Goal: Check status

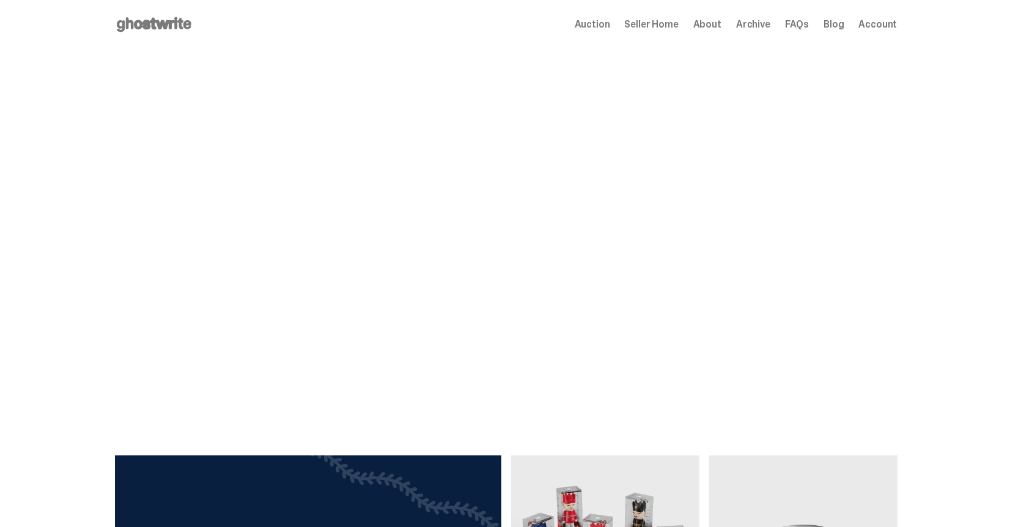
click at [677, 26] on span "Seller Home" at bounding box center [652, 25] width 54 height 10
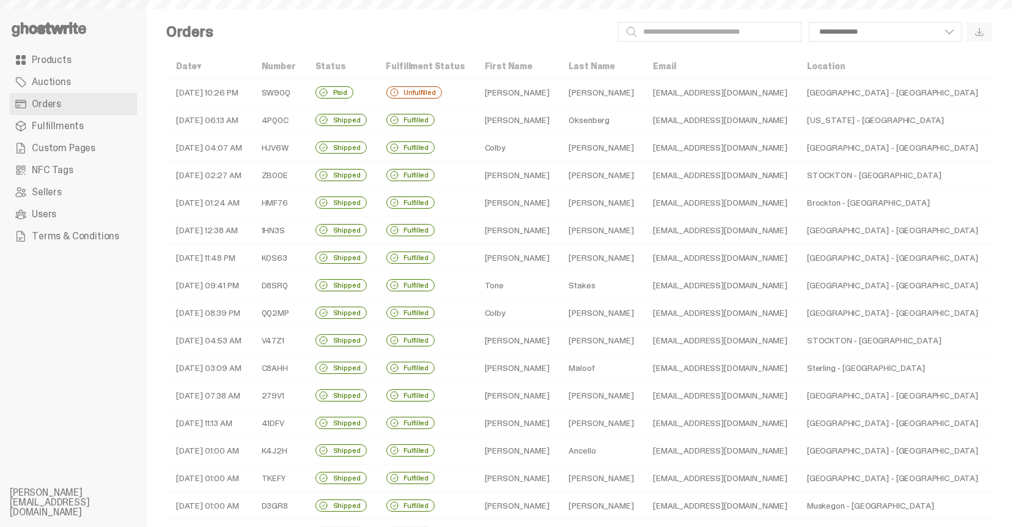
select select
click at [471, 119] on td "Fulfilled" at bounding box center [426, 120] width 98 height 28
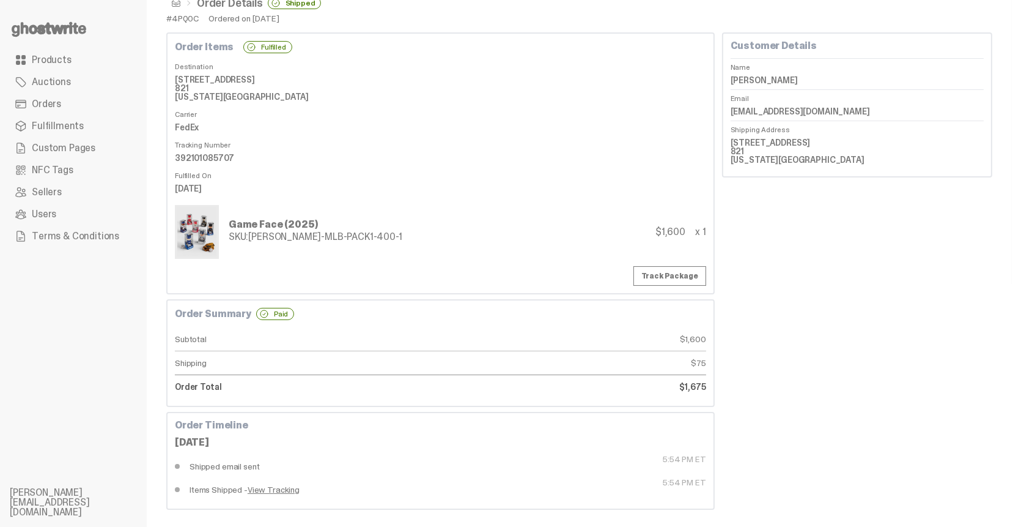
scroll to position [28, 0]
click at [780, 425] on div "Customer Details Name [PERSON_NAME] Email [EMAIL_ADDRESS][DOMAIN_NAME] Shipping…" at bounding box center [857, 270] width 270 height 477
click at [680, 272] on link "Track Package" at bounding box center [670, 275] width 73 height 20
click at [700, 480] on dt "5:54 PM ET" at bounding box center [572, 488] width 265 height 23
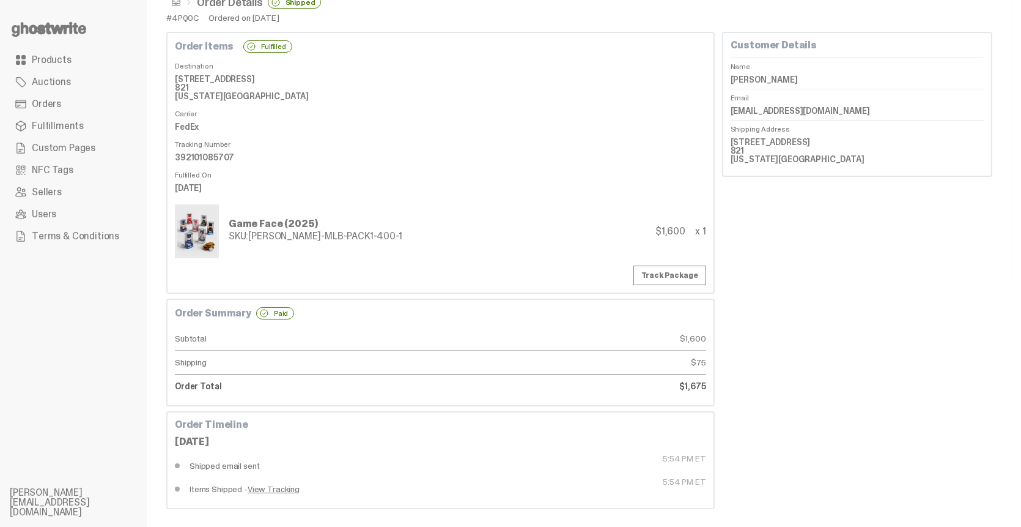
click at [700, 480] on dt "5:54 PM ET" at bounding box center [572, 488] width 265 height 23
click at [799, 459] on div "Customer Details Name Abraham Oksenberg Email aoks49@gmail.com Shipping Address…" at bounding box center [857, 270] width 270 height 477
